Goal: Go to known website: Access a specific website the user already knows

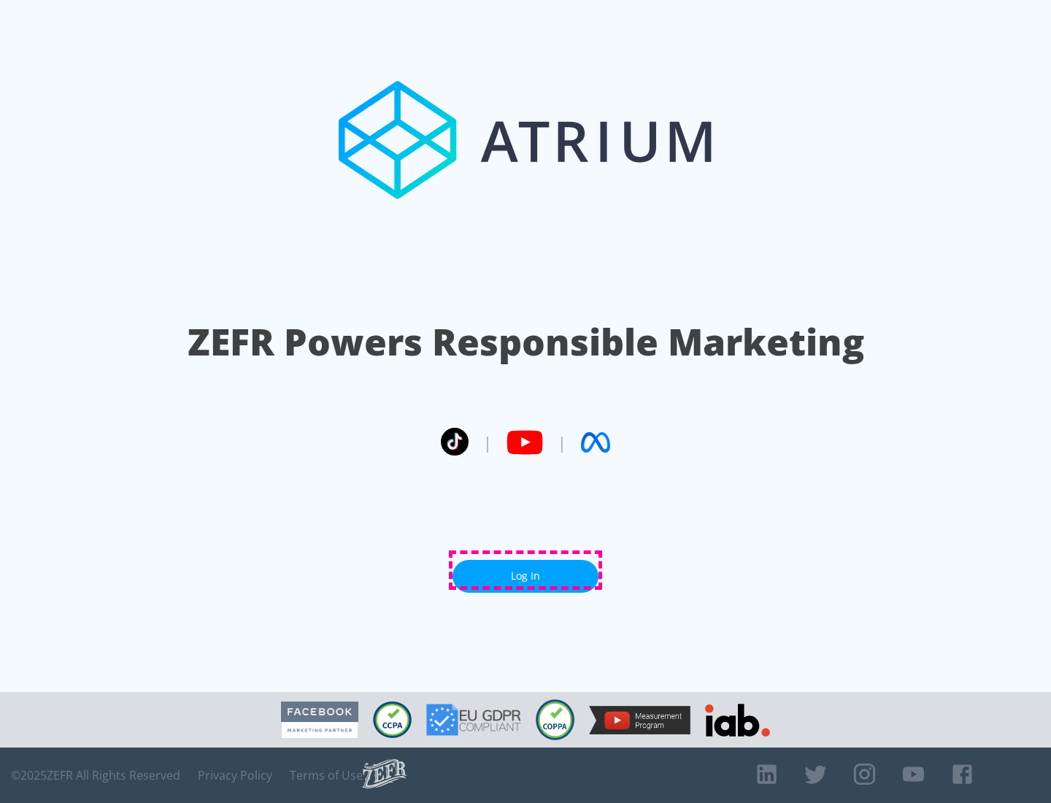
click at [526, 570] on link "Log In" at bounding box center [526, 576] width 146 height 33
